Goal: Communication & Community: Answer question/provide support

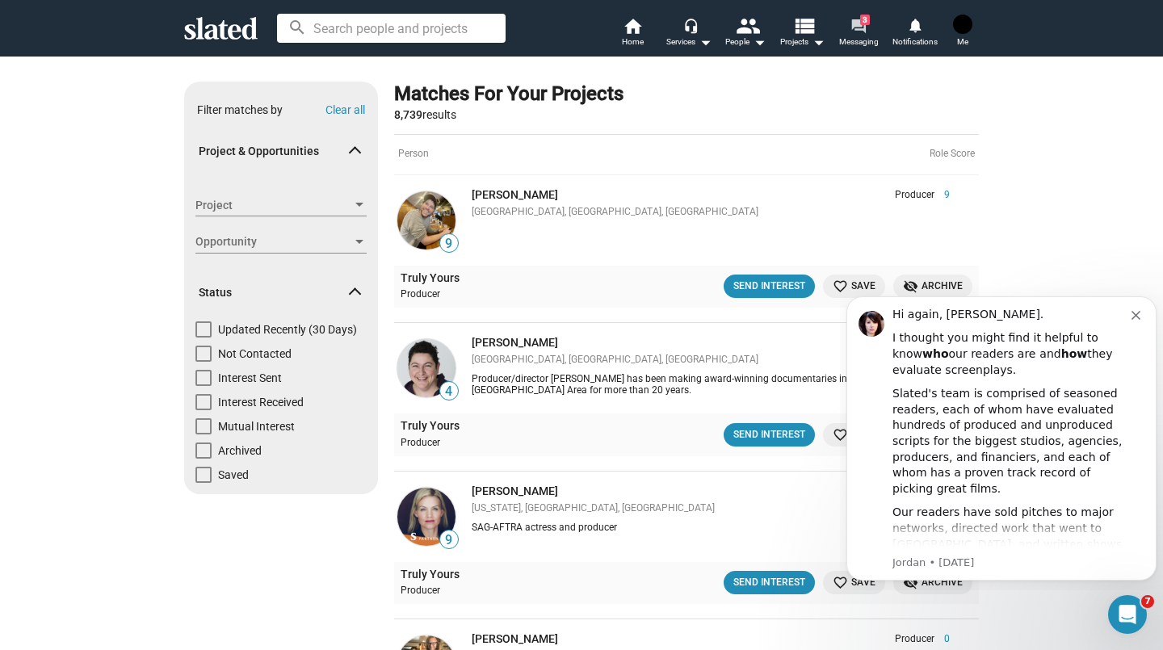
click at [875, 48] on span "Messaging" at bounding box center [859, 41] width 40 height 19
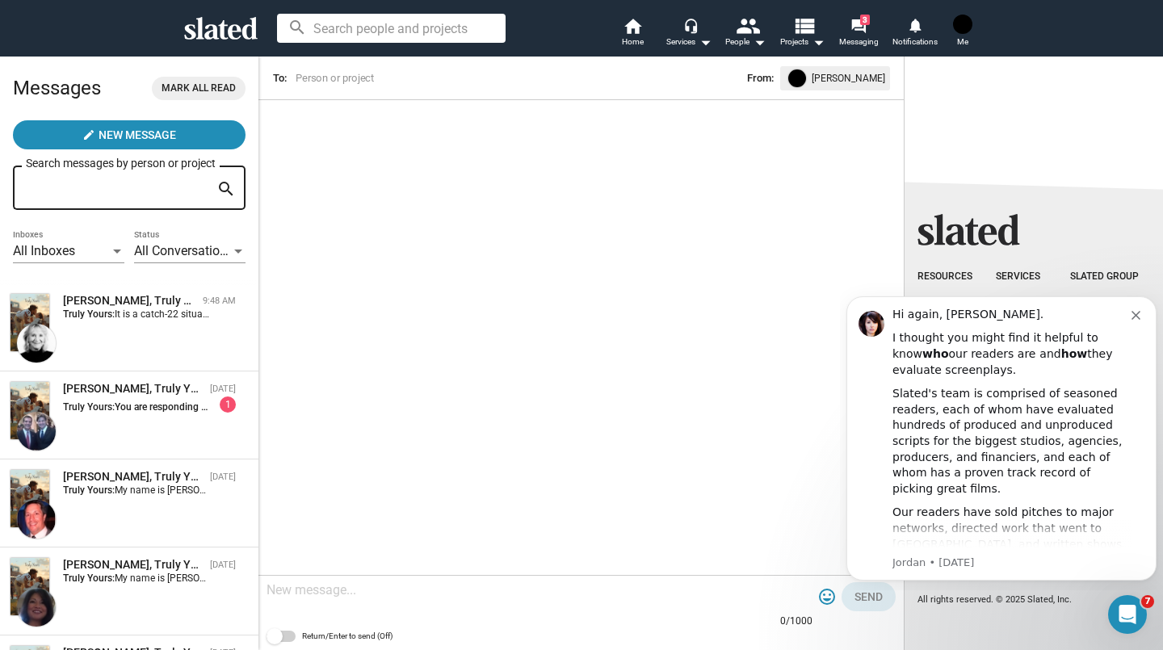
click at [141, 418] on div "tony boldi, Truly Yours Sep 08 Truly Yours: You are responding on my email Yaho…" at bounding box center [129, 415] width 239 height 69
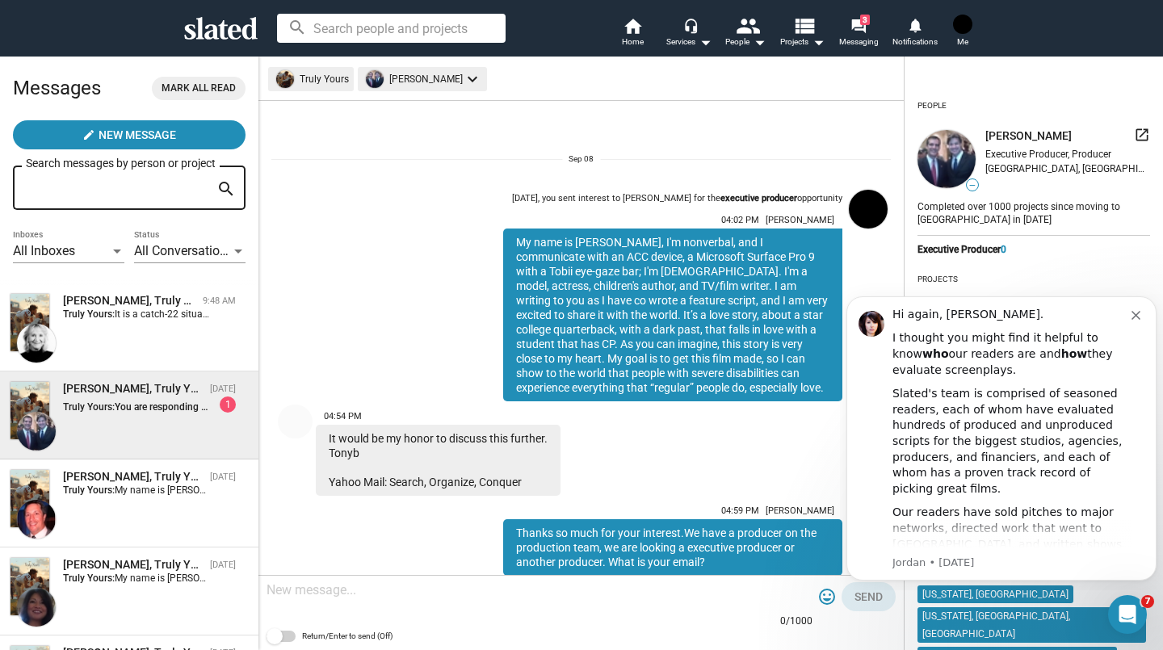
scroll to position [119, 0]
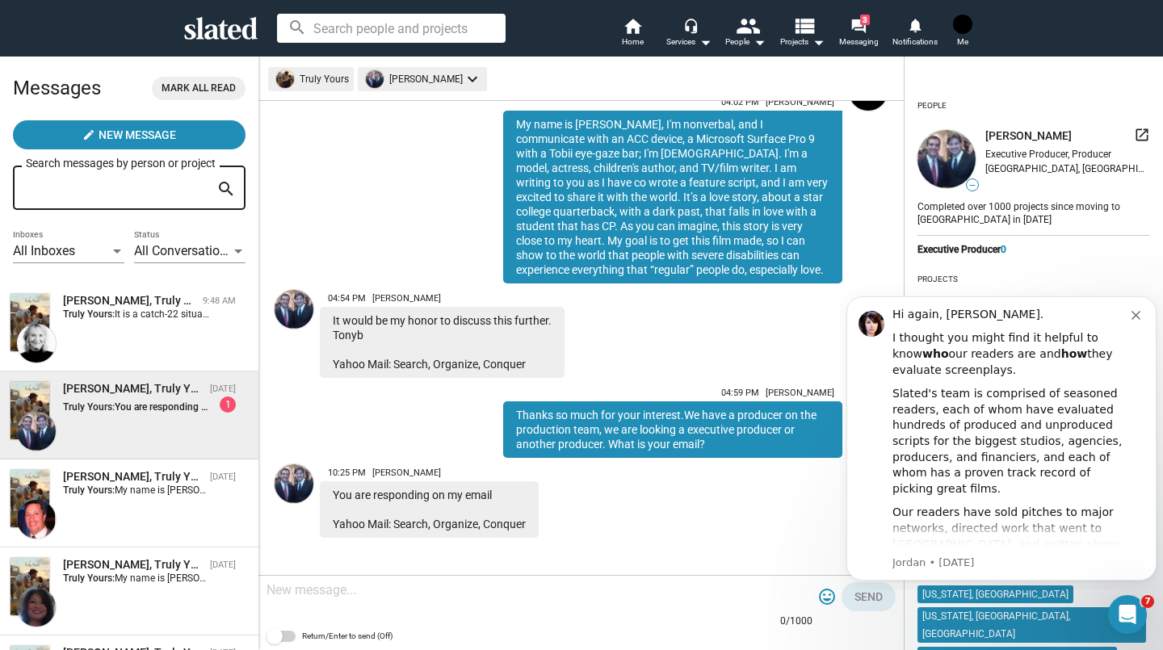
click at [326, 600] on div at bounding box center [540, 592] width 546 height 48
type textarea "I"
click at [447, 599] on div "This is slated, however" at bounding box center [540, 592] width 546 height 48
paste textarea "Synopsis: Chase is an all-American football hero; a wealthy, Ivy League student…"
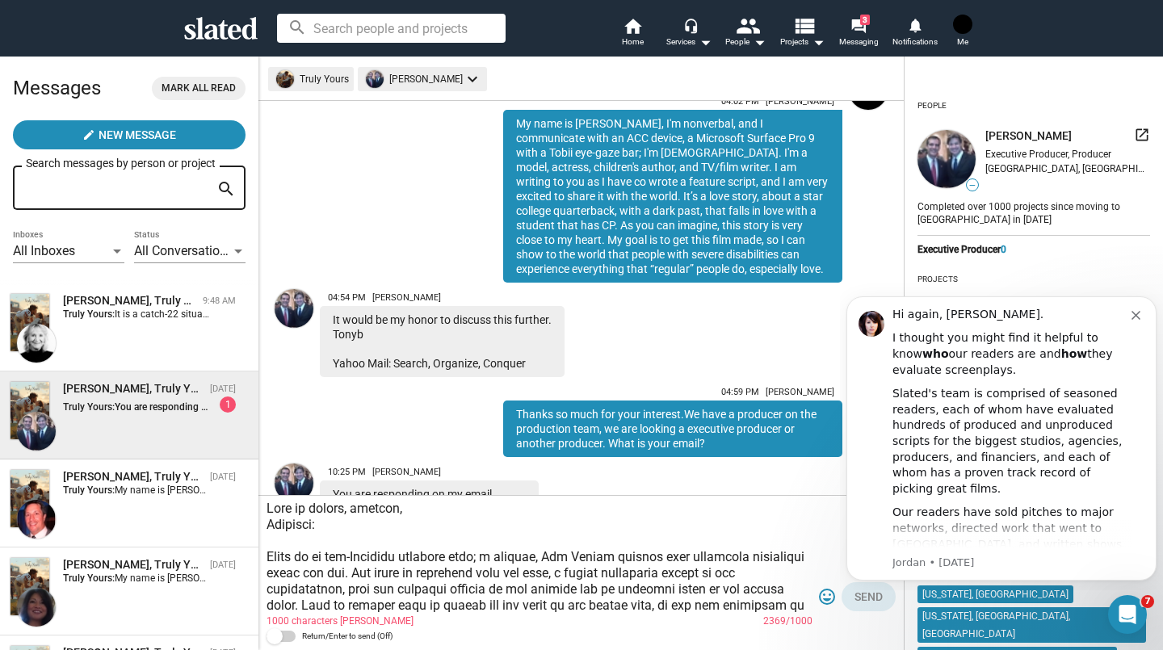
scroll to position [501, 0]
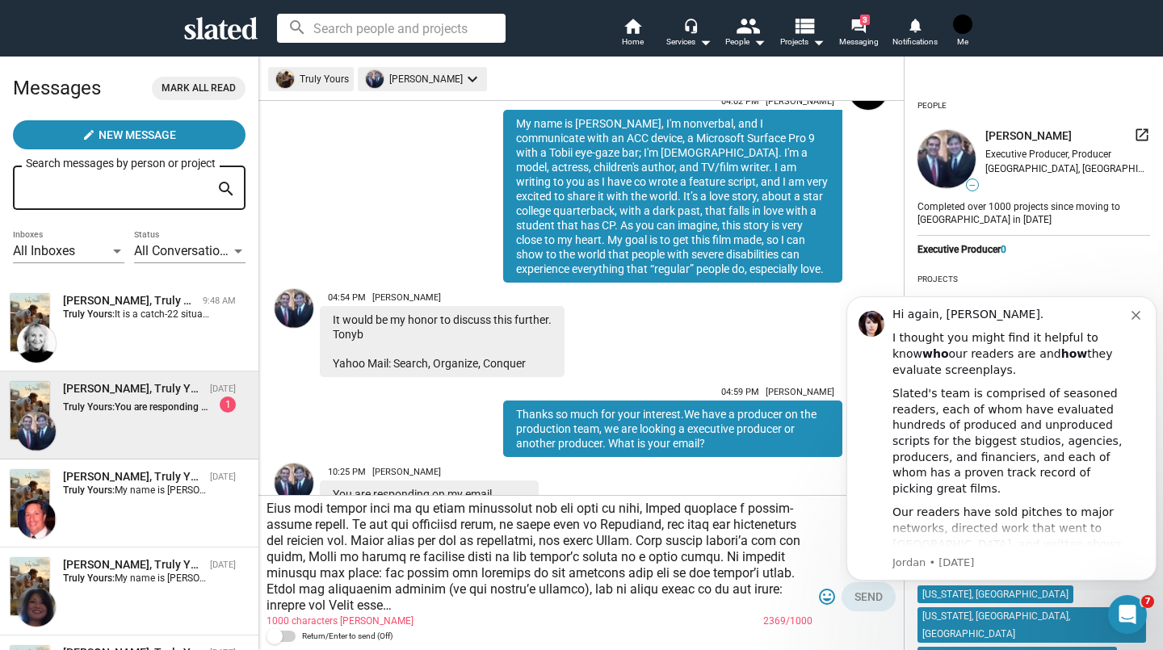
type textarea "Lore ip dolors, ametcon, Adipisci: Elits do ei tem-Incididu utlabore etdo; m al…"
click at [141, 391] on div "[PERSON_NAME], Truly Yours" at bounding box center [133, 388] width 141 height 15
click at [120, 313] on span "It is a catch-22 situation I appreciate. You need to approach actor's agents on…" at bounding box center [588, 314] width 947 height 11
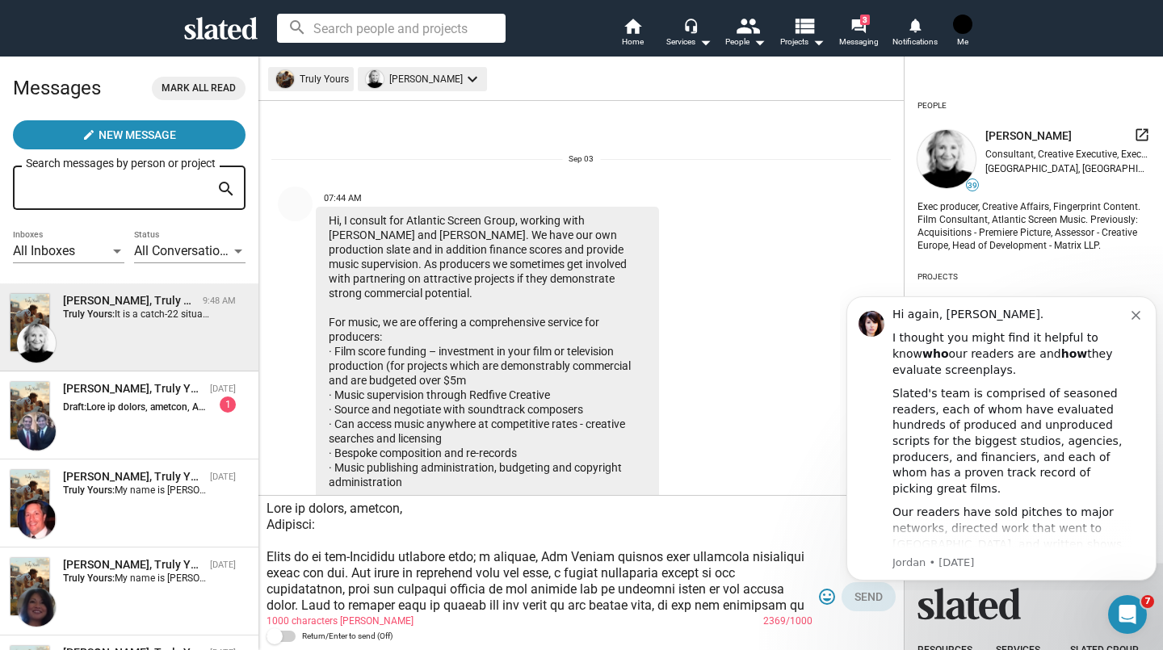
scroll to position [592, 0]
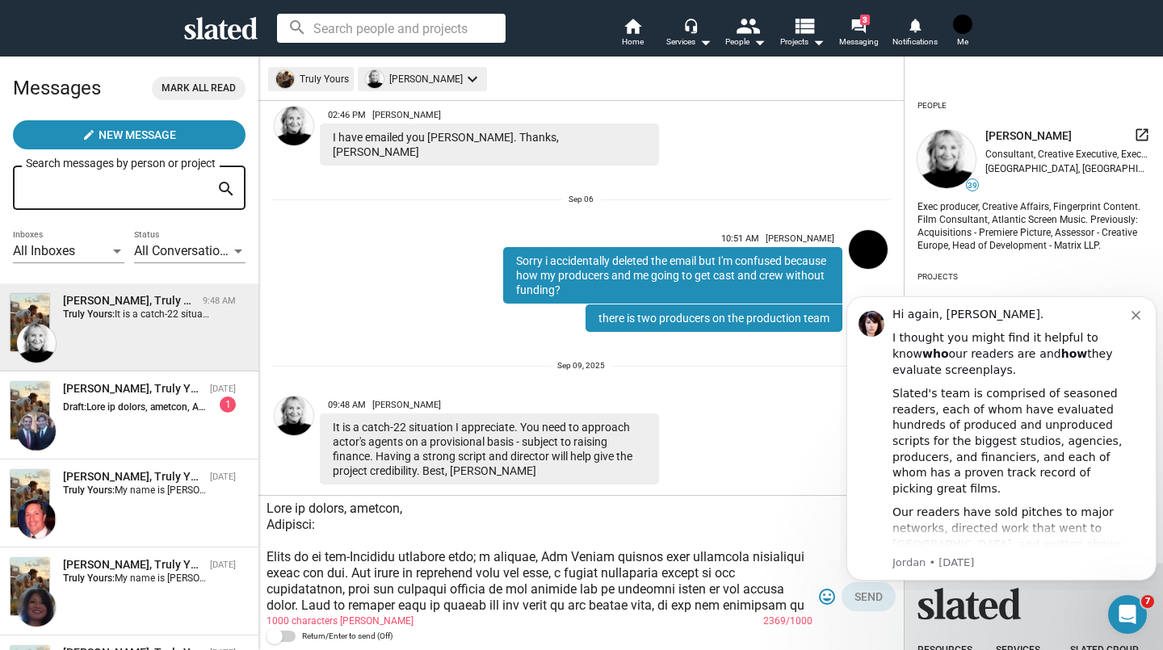
click at [129, 394] on div "[PERSON_NAME], Truly Yours" at bounding box center [133, 388] width 141 height 15
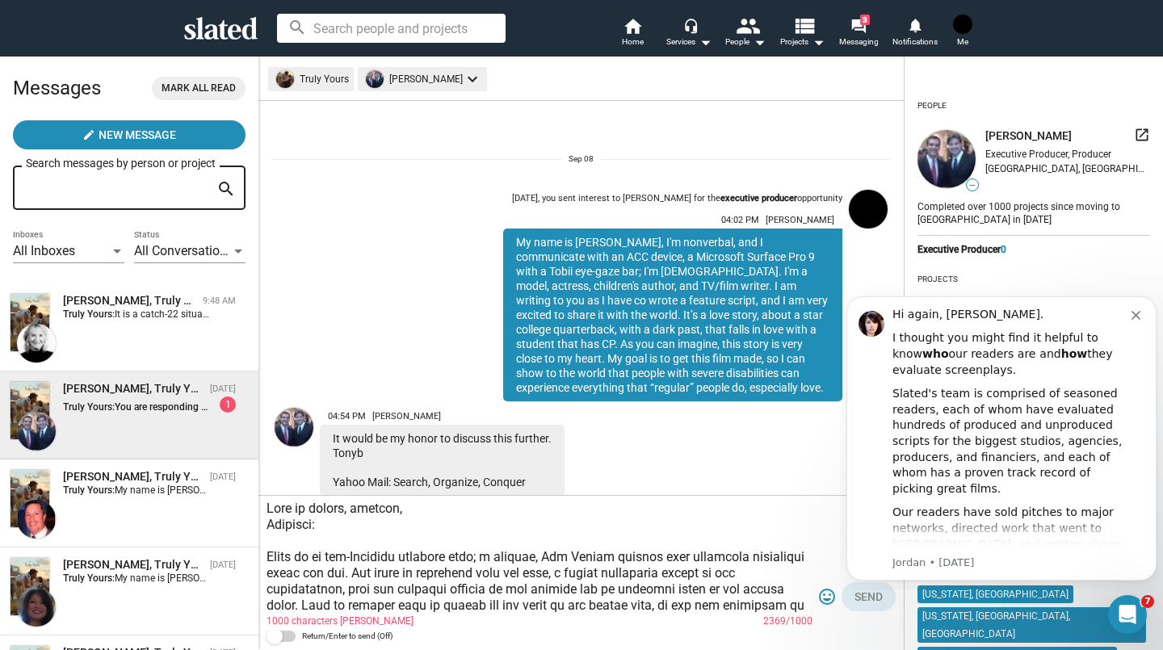
scroll to position [200, 0]
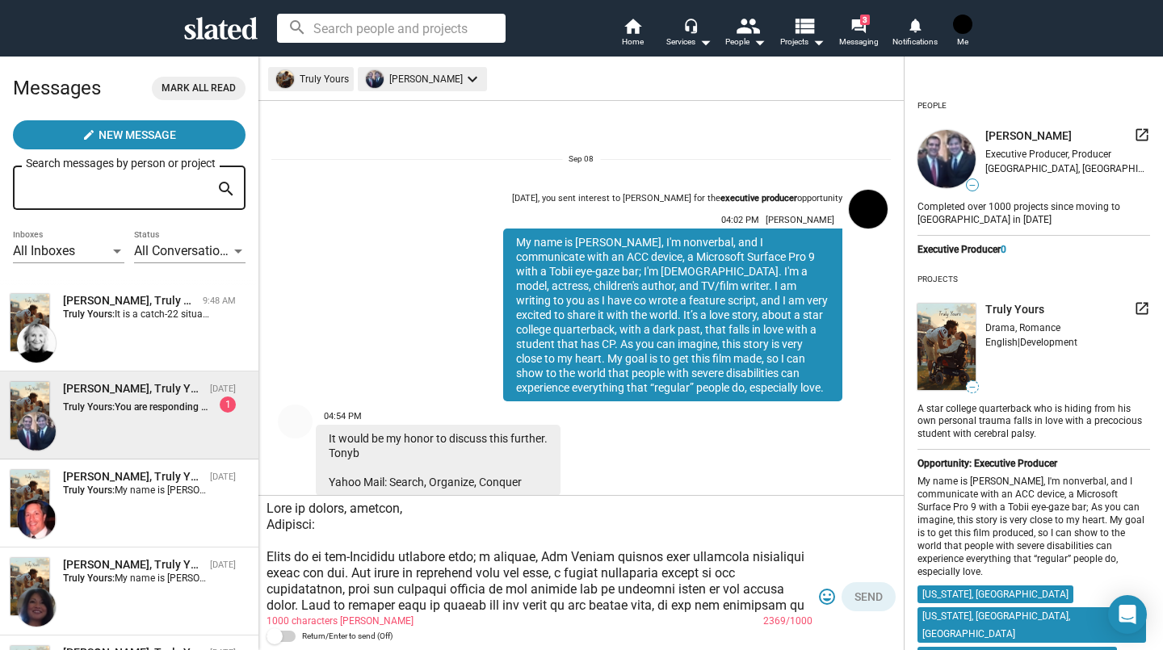
scroll to position [200, 0]
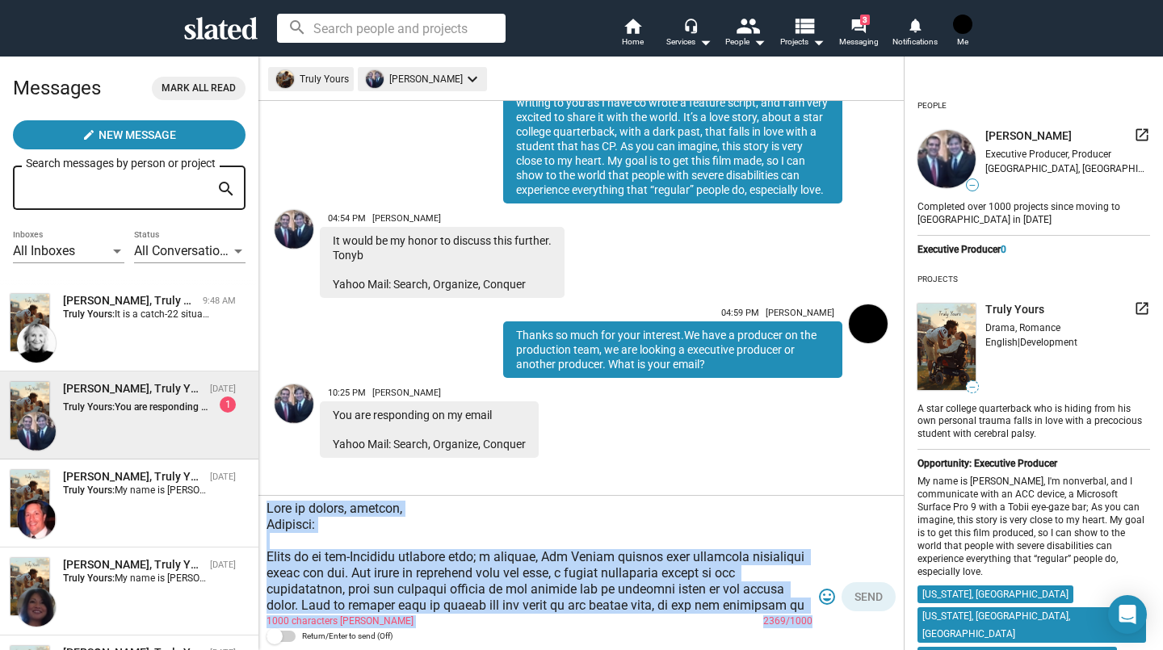
drag, startPoint x: 266, startPoint y: 508, endPoint x: 775, endPoint y: 643, distance: 526.5
click at [775, 643] on div "1000 characters max 2369/1000 tag_faces Send Return/Enter to send (Off)" at bounding box center [581, 573] width 645 height 154
click at [700, 568] on textarea at bounding box center [540, 557] width 546 height 113
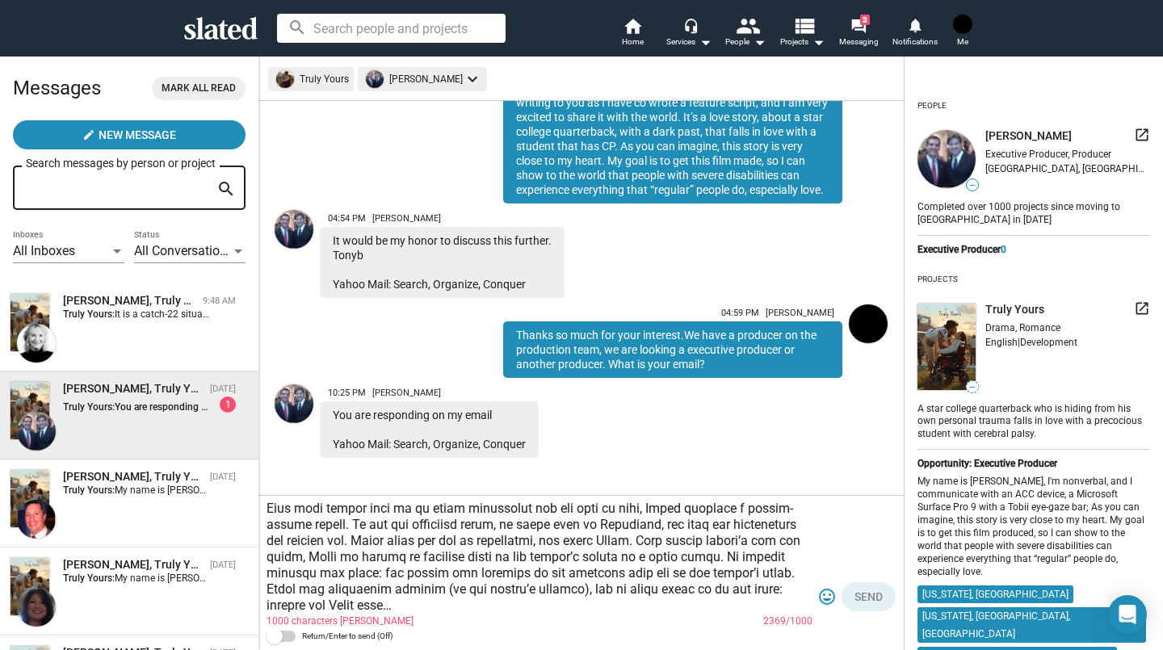
scroll to position [501, 0]
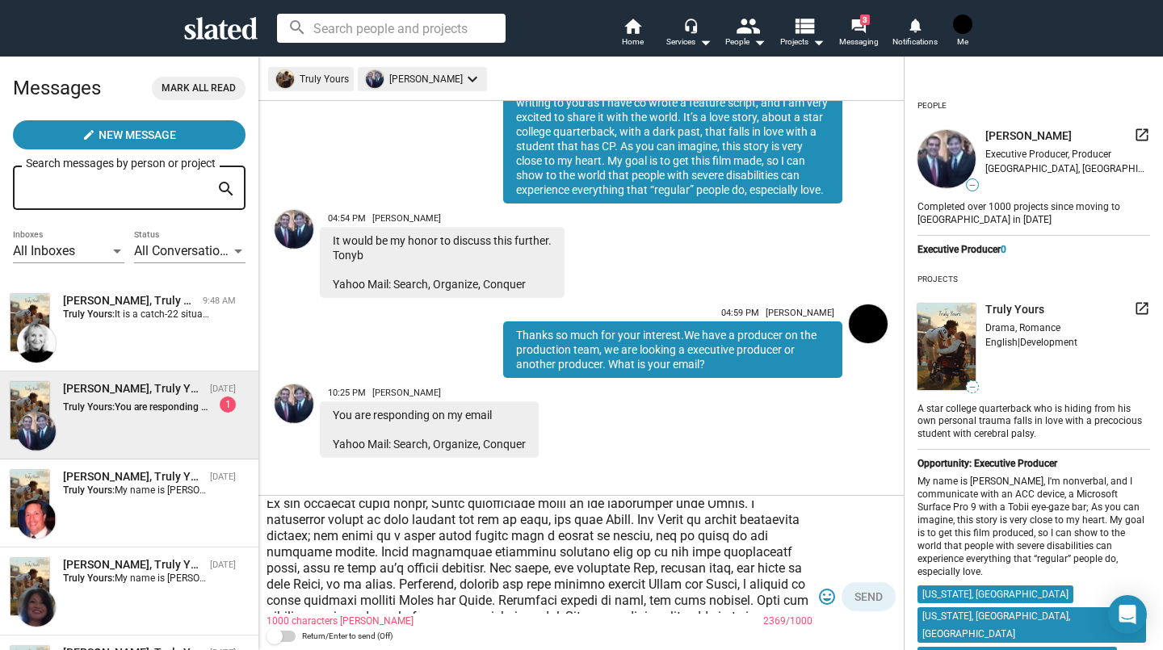
drag, startPoint x: 421, startPoint y: 604, endPoint x: 259, endPoint y: 485, distance: 201.0
click at [259, 485] on div "arrow_back Truly Yours [PERSON_NAME] keyboard_arrow_down info [DATE], you sent …" at bounding box center [581, 353] width 645 height 595
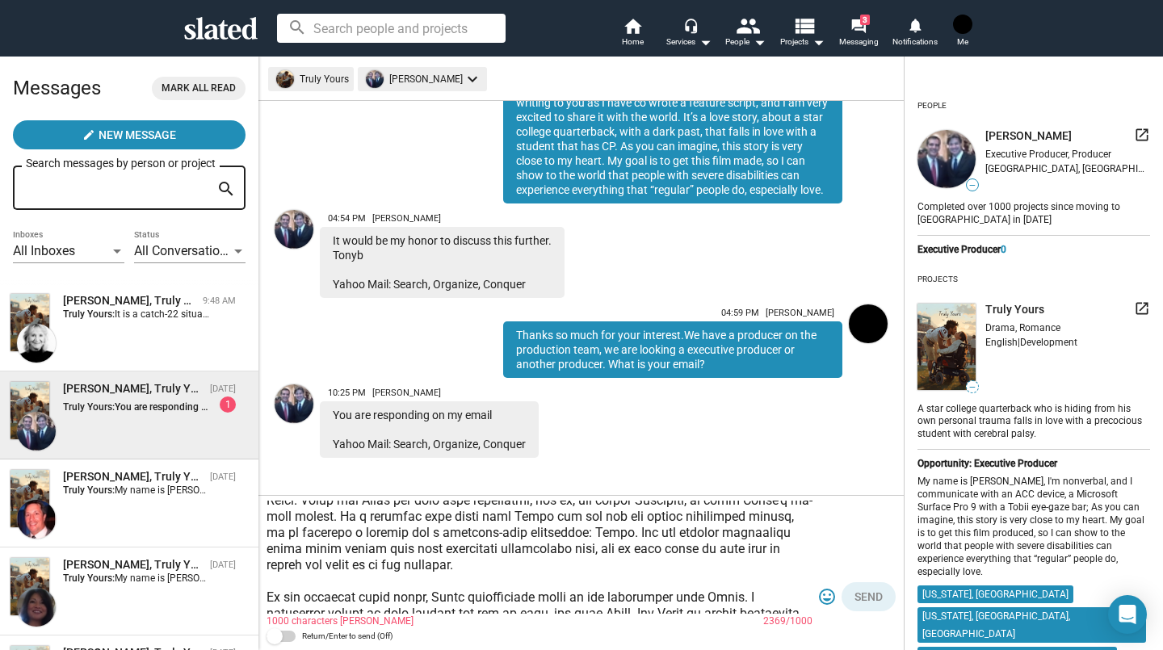
type textarea "This is slated, however, Synopsis: [PERSON_NAME] is an all-[DEMOGRAPHIC_DATA] f…"
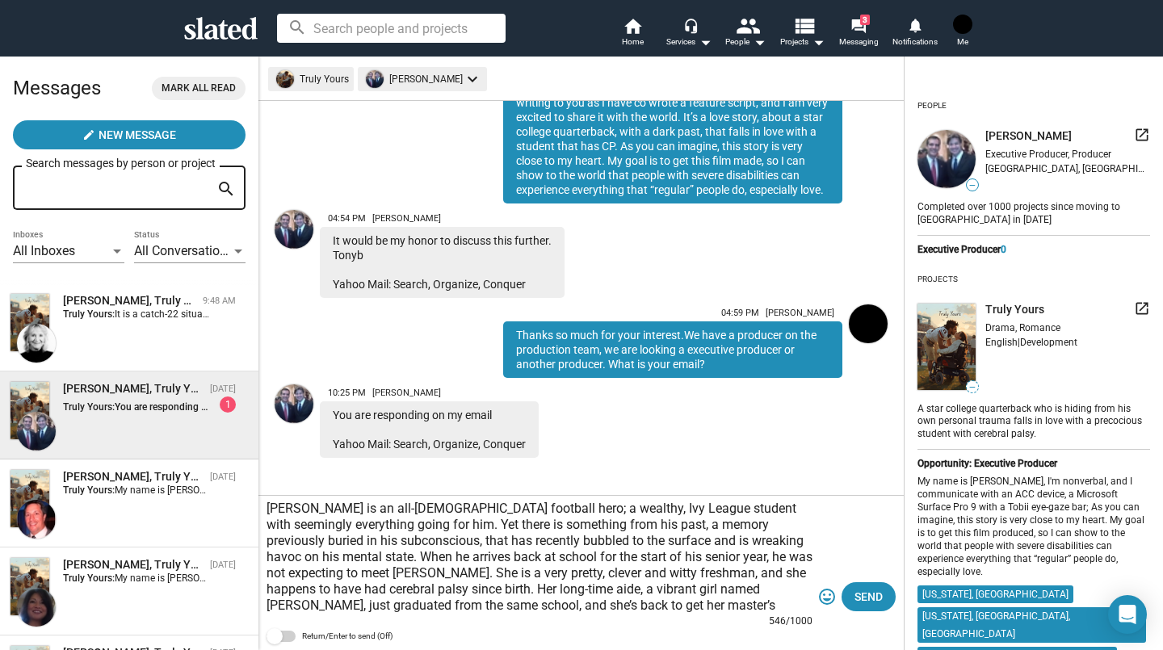
scroll to position [0, 0]
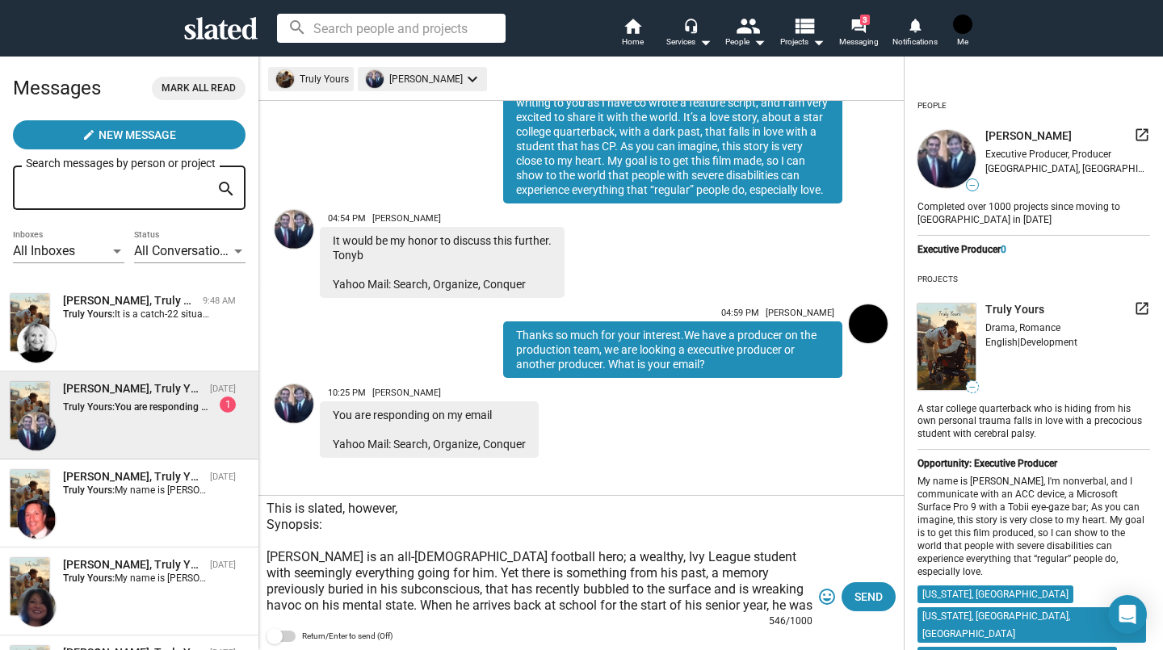
drag, startPoint x: 763, startPoint y: 609, endPoint x: 264, endPoint y: 494, distance: 512.4
click at [264, 494] on div "arrow_back Truly Yours [PERSON_NAME] keyboard_arrow_down info [DATE], you sent …" at bounding box center [581, 353] width 645 height 595
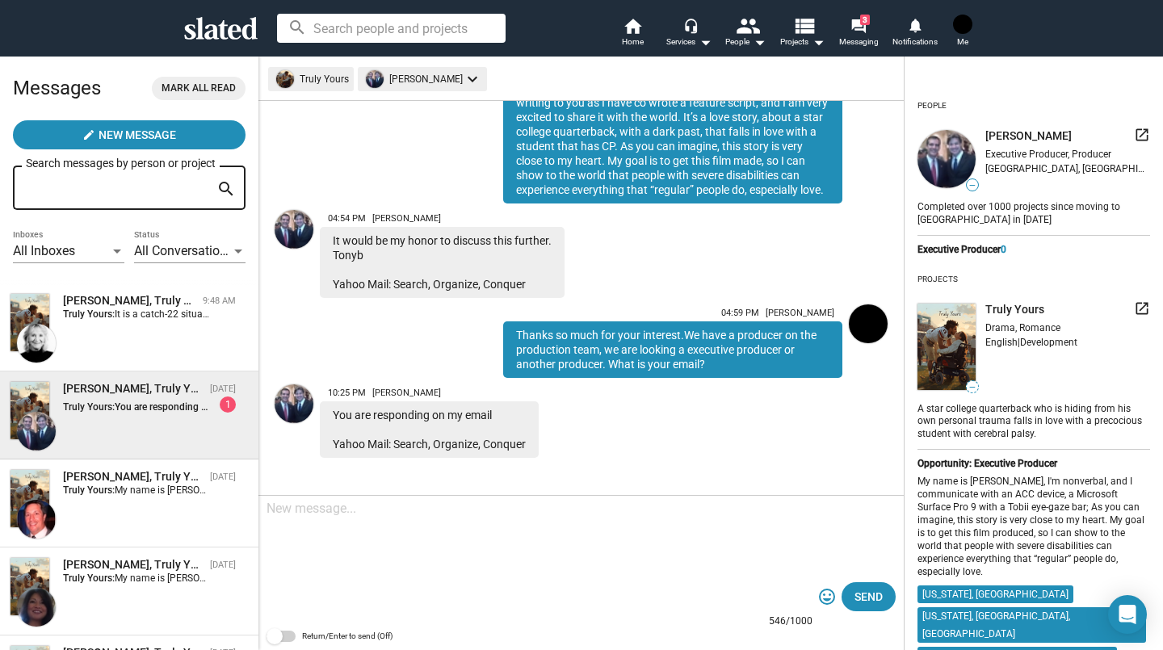
scroll to position [119, 0]
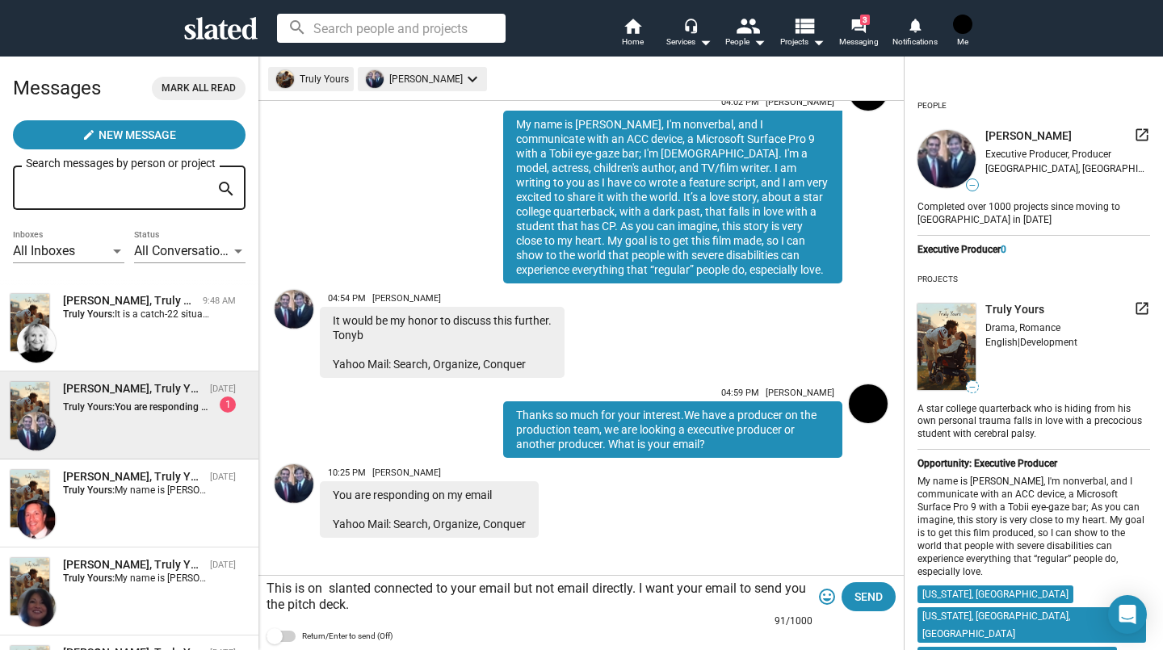
type textarea "This is on slanted connected to your email but not email directly. I want your …"
click at [843, 594] on button "Send" at bounding box center [869, 596] width 54 height 29
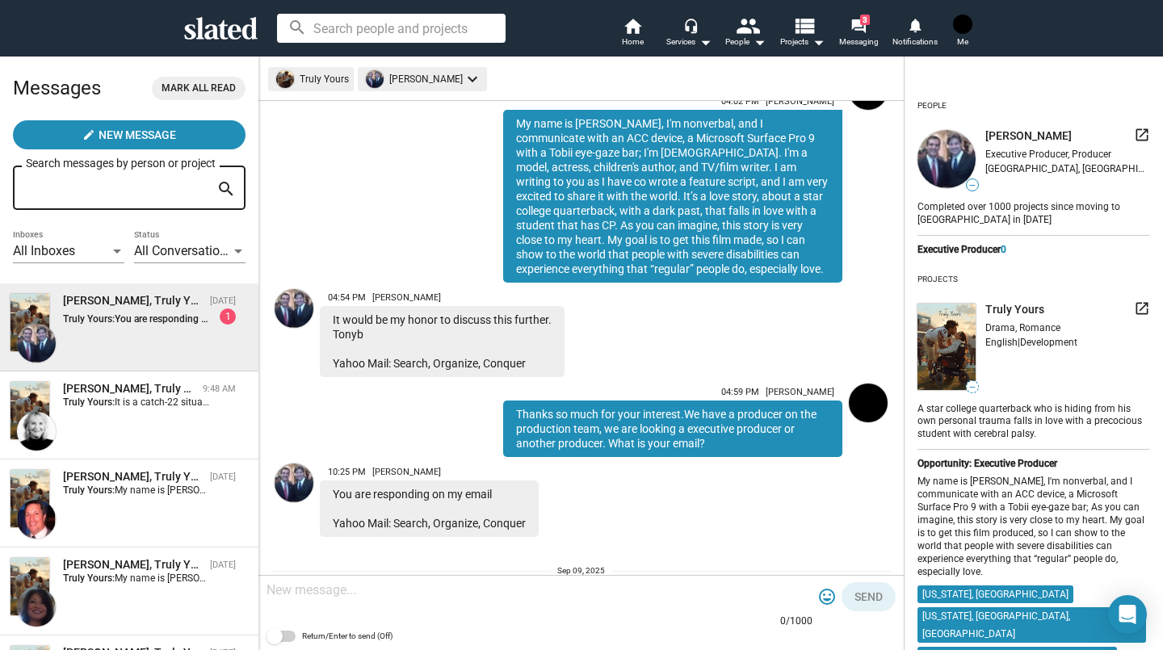
scroll to position [263, 0]
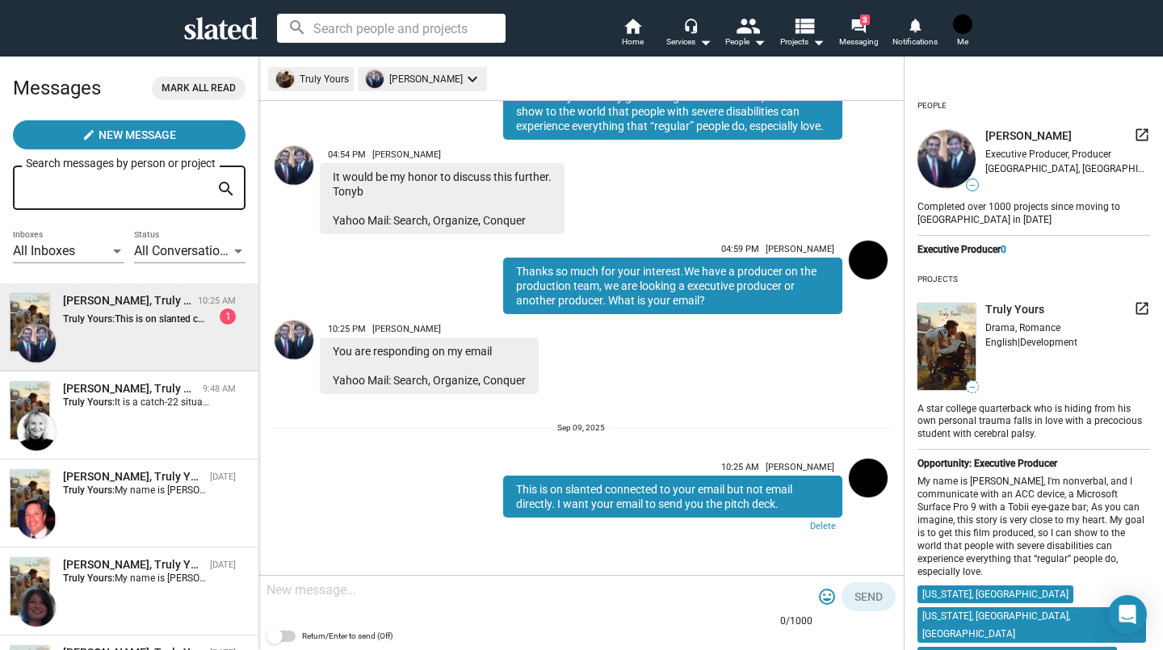
click at [191, 320] on span "This is on slanted connected to your email but not email directly. I want your …" at bounding box center [350, 318] width 470 height 11
click at [96, 397] on div "[PERSON_NAME], Truly Yours" at bounding box center [129, 388] width 133 height 15
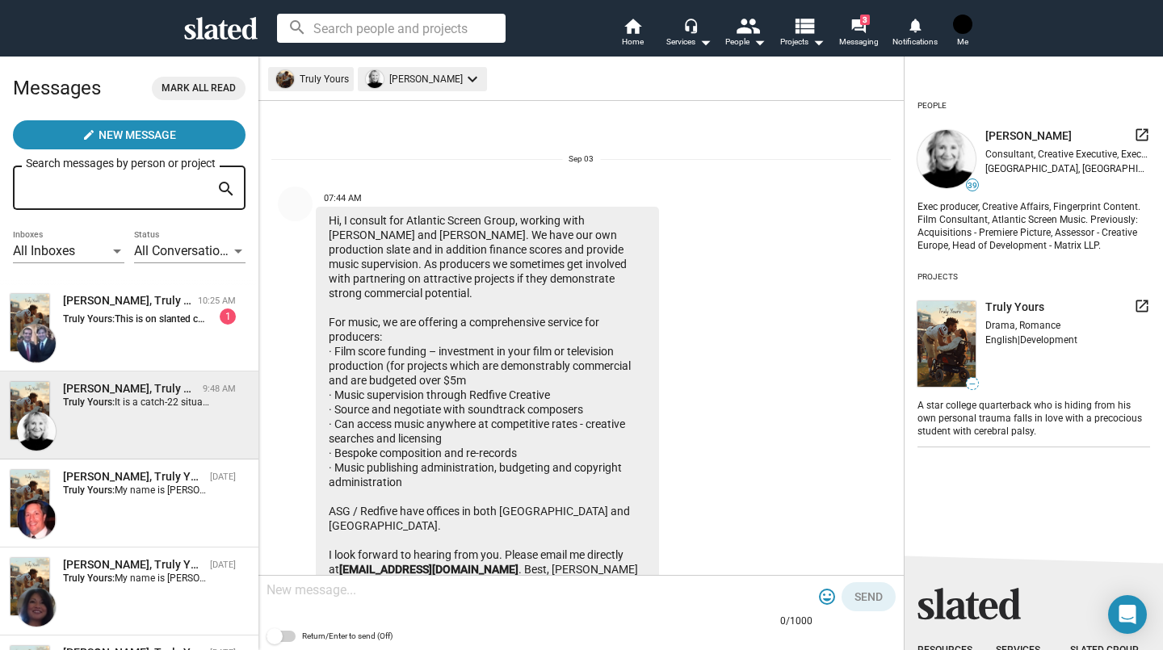
scroll to position [511, 0]
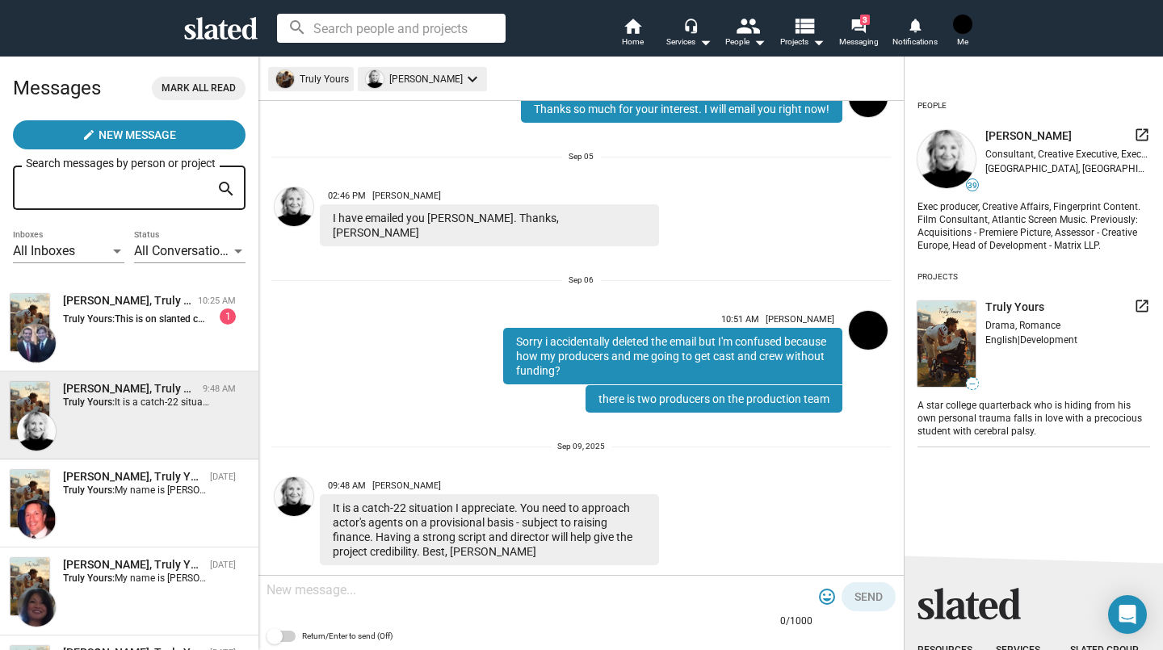
click at [130, 305] on div "[PERSON_NAME], Truly Yours" at bounding box center [127, 300] width 128 height 15
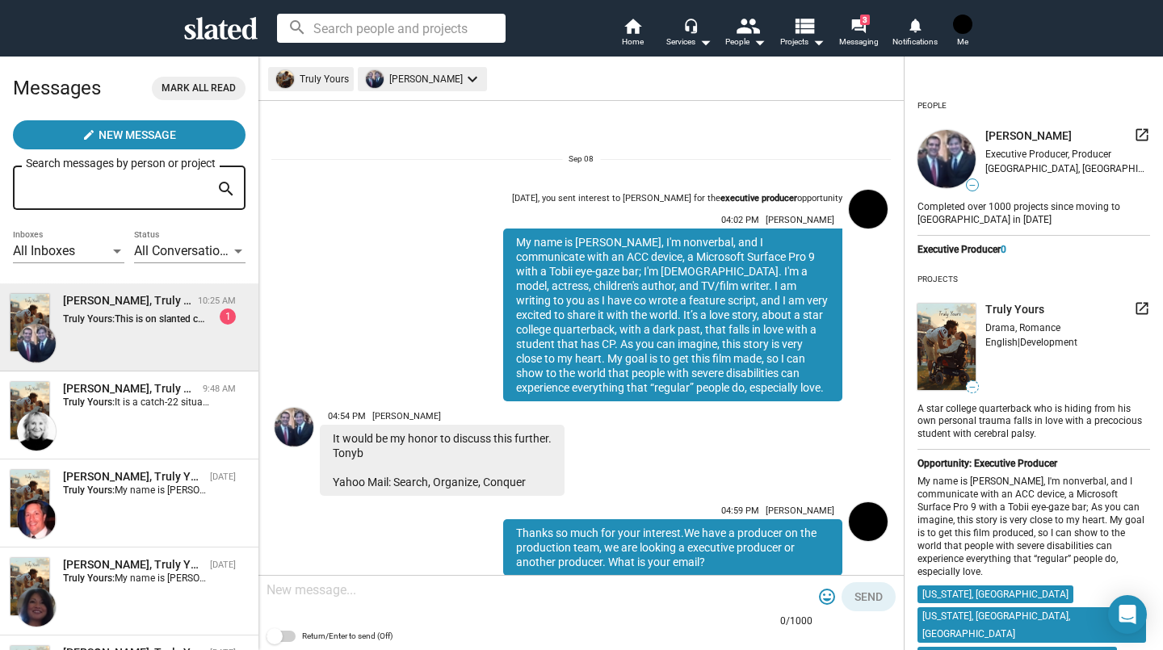
scroll to position [263, 0]
